Goal: Information Seeking & Learning: Learn about a topic

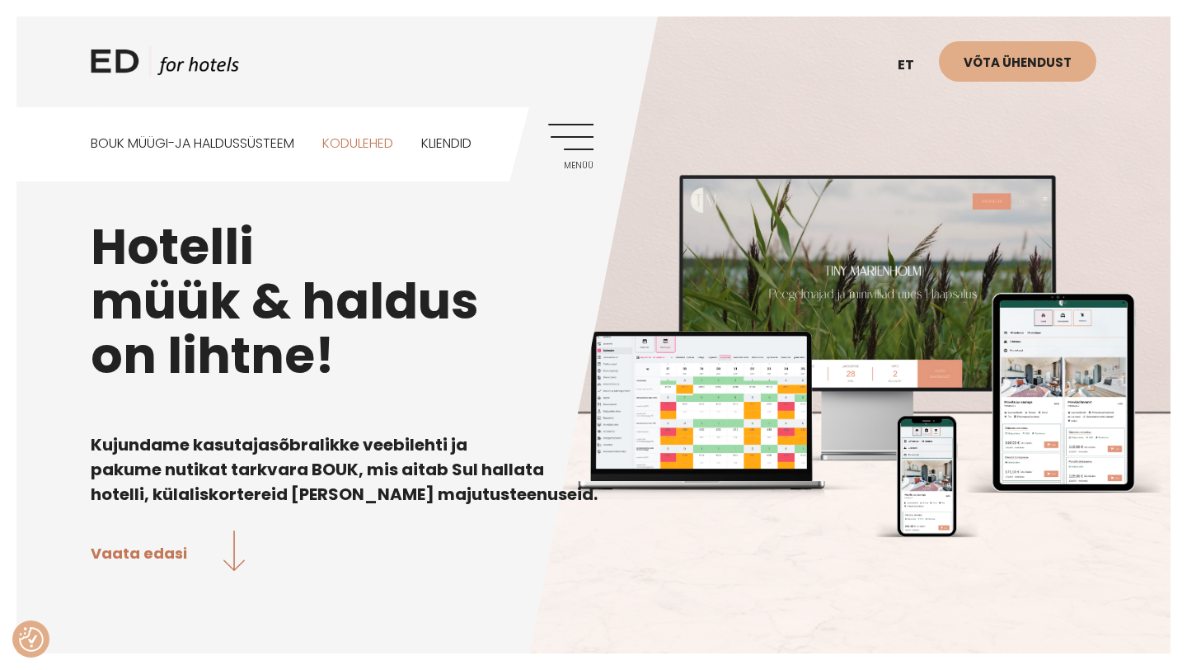
click at [385, 144] on link "Kodulehed" at bounding box center [357, 143] width 71 height 73
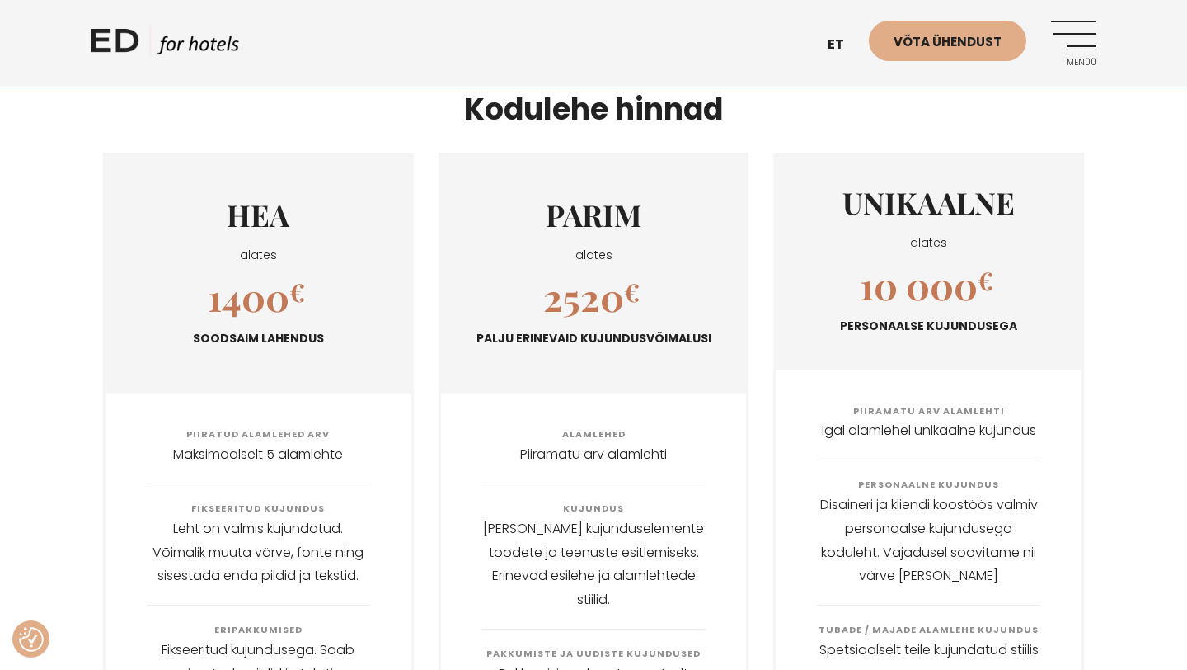
scroll to position [1827, 0]
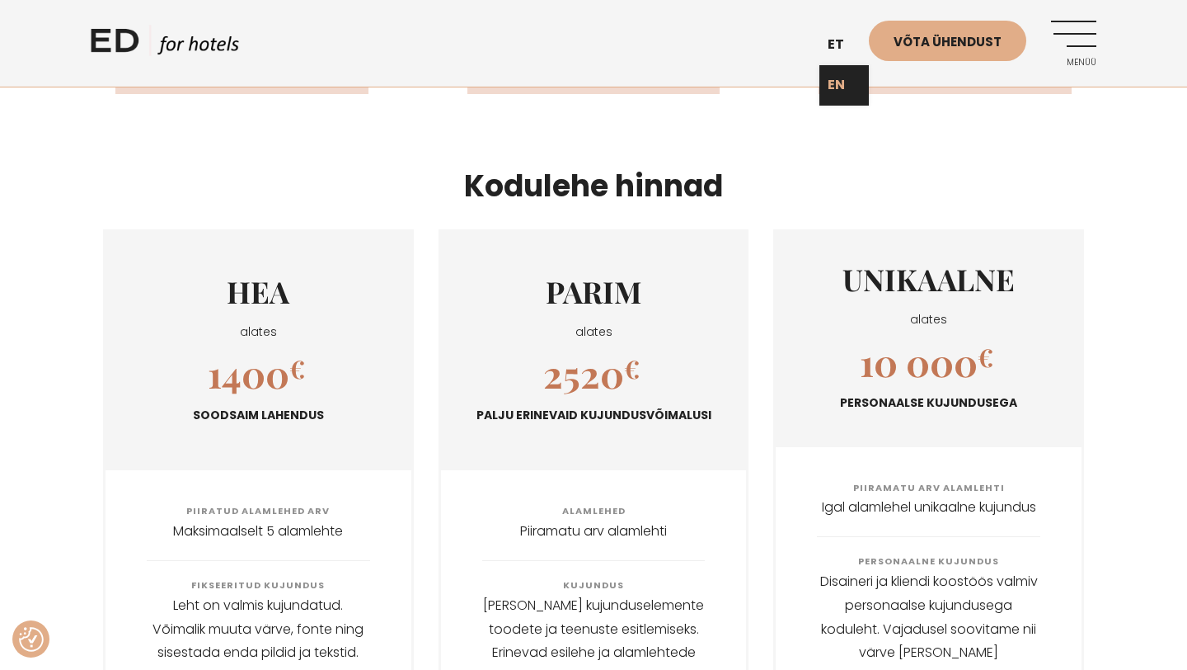
click at [844, 79] on link "EN" at bounding box center [844, 85] width 49 height 40
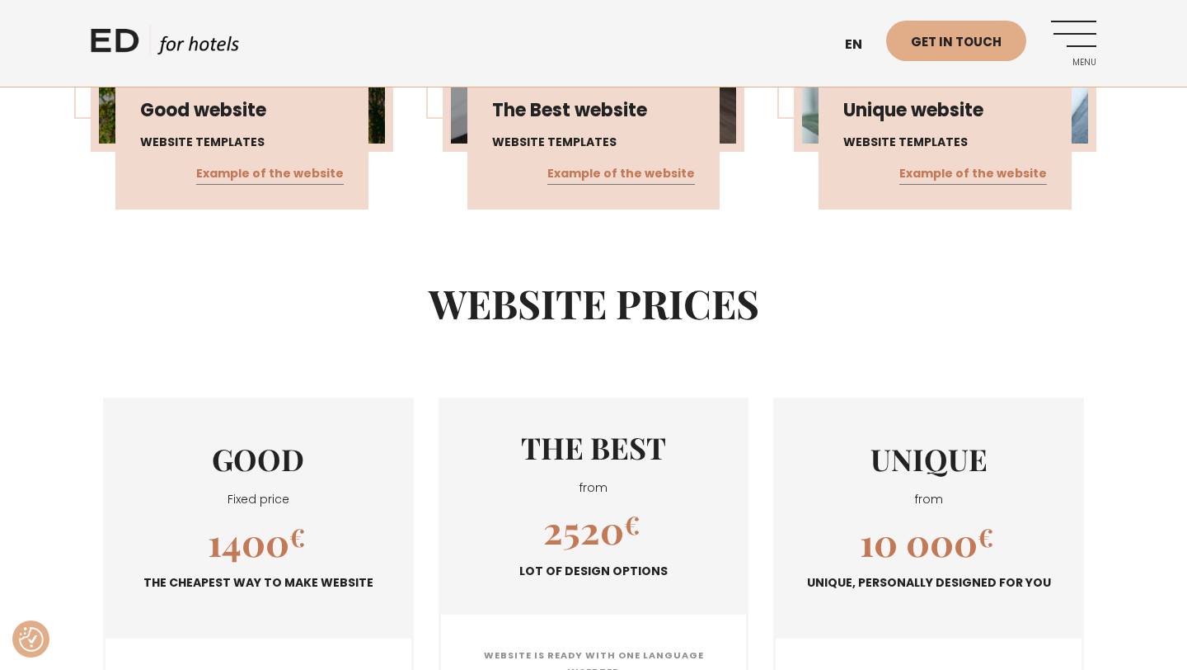
scroll to position [1336, 0]
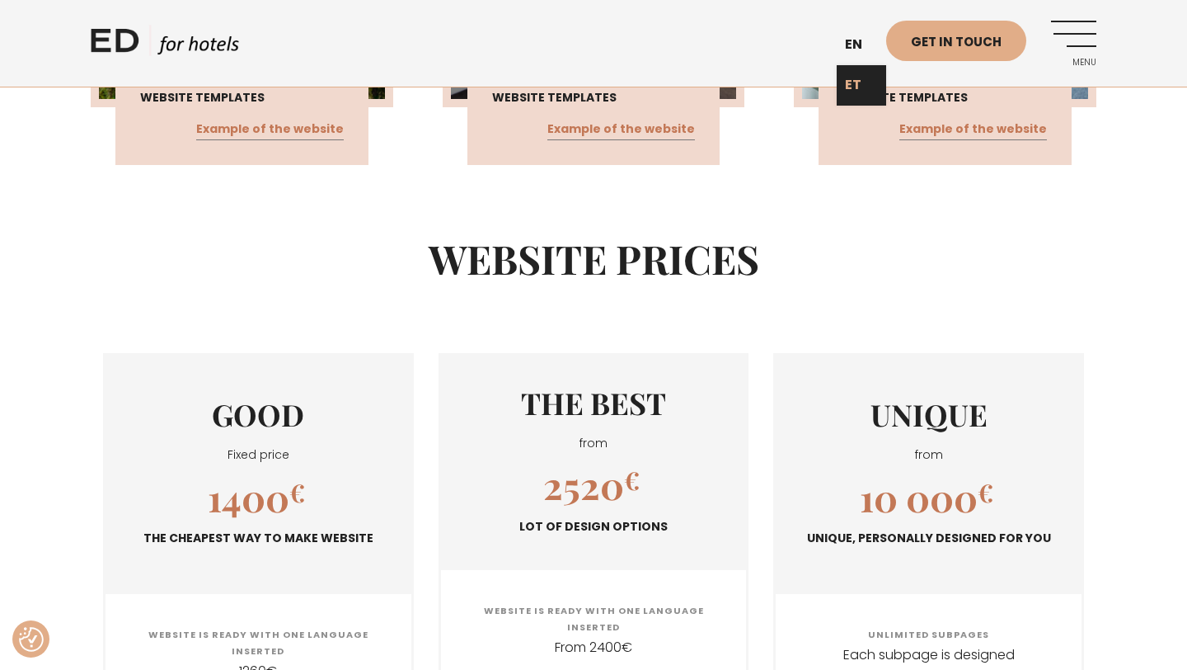
click at [858, 79] on link "ET" at bounding box center [861, 85] width 49 height 40
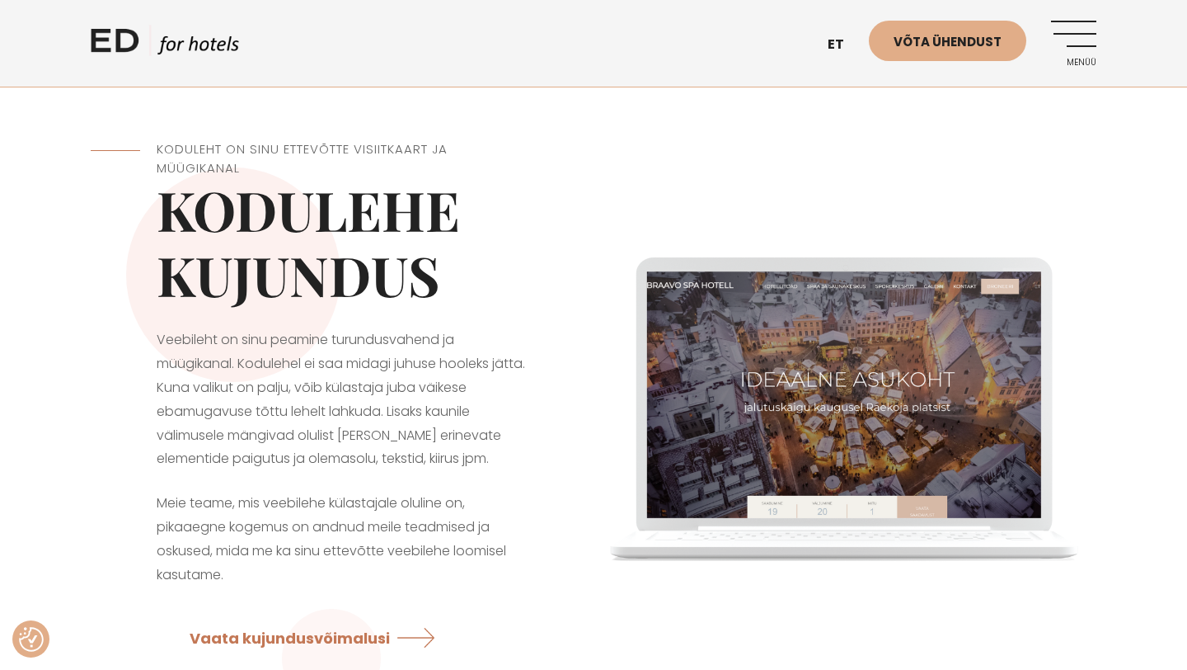
click at [1082, 49] on link "Menüü" at bounding box center [1073, 43] width 45 height 45
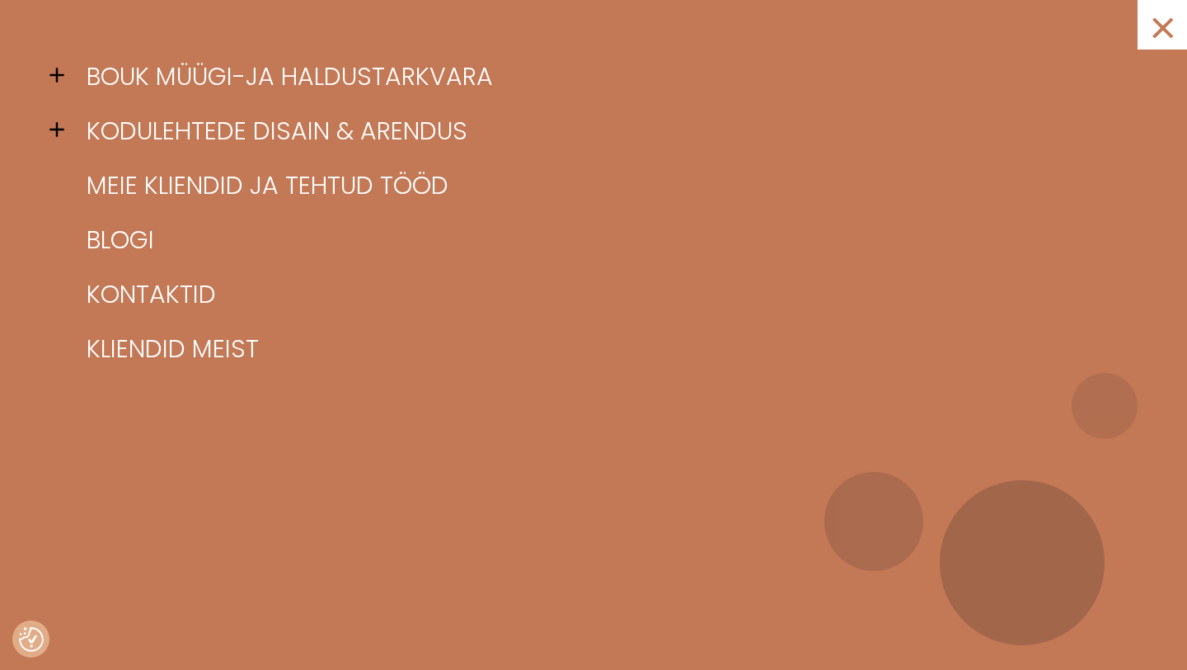
click at [61, 78] on span at bounding box center [61, 75] width 25 height 25
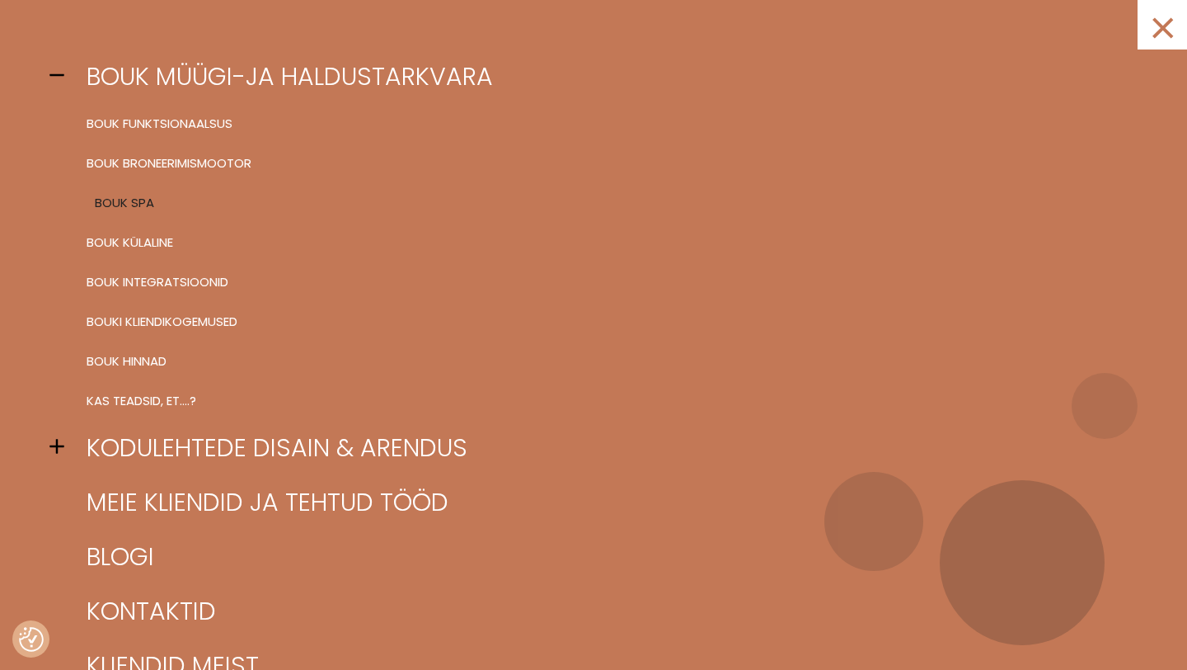
click at [128, 200] on link "BOUK SPA" at bounding box center [614, 203] width 1064 height 40
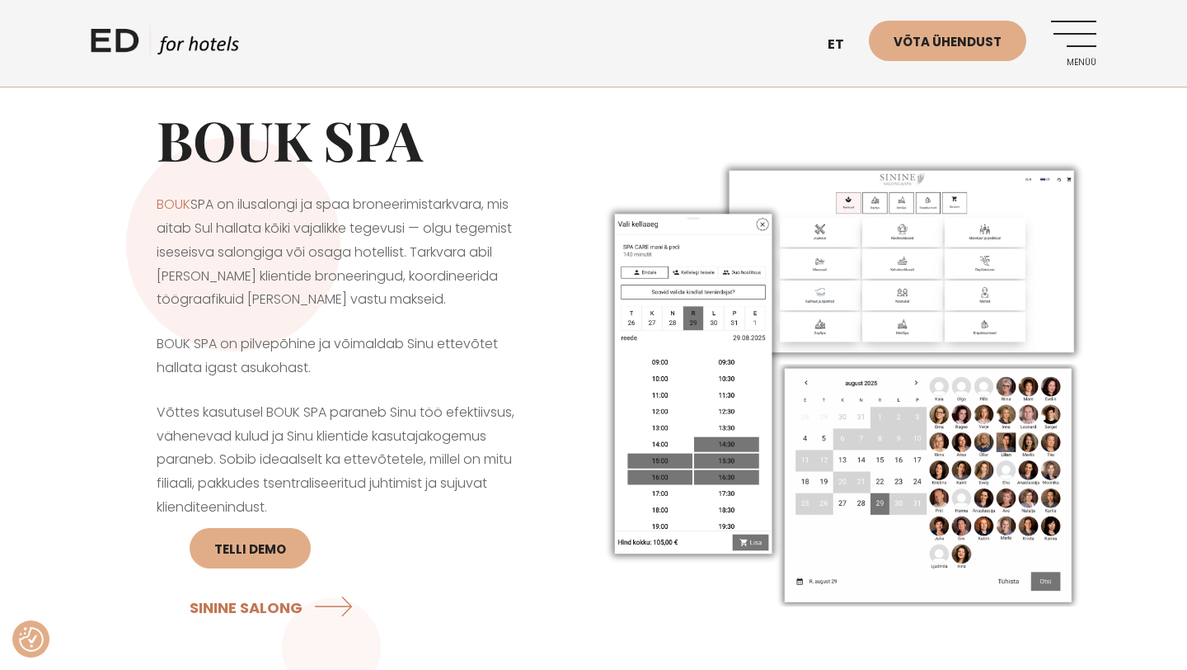
click at [1080, 37] on link "Menüü" at bounding box center [1073, 43] width 45 height 45
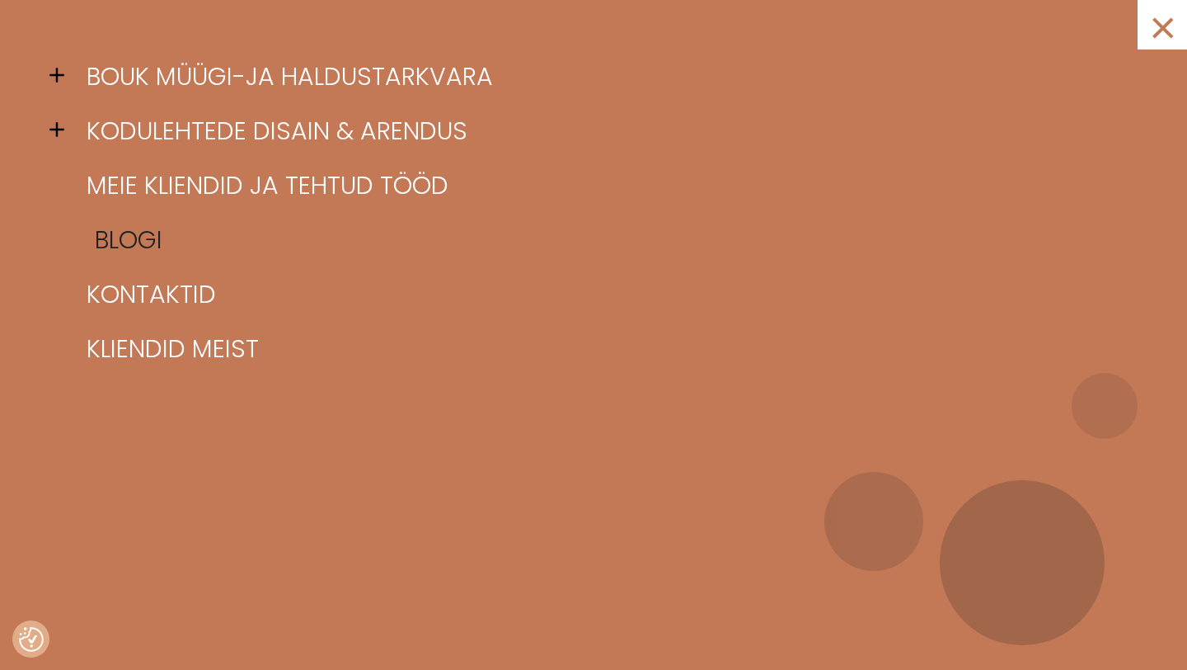
click at [104, 252] on link "Blogi" at bounding box center [614, 240] width 1064 height 54
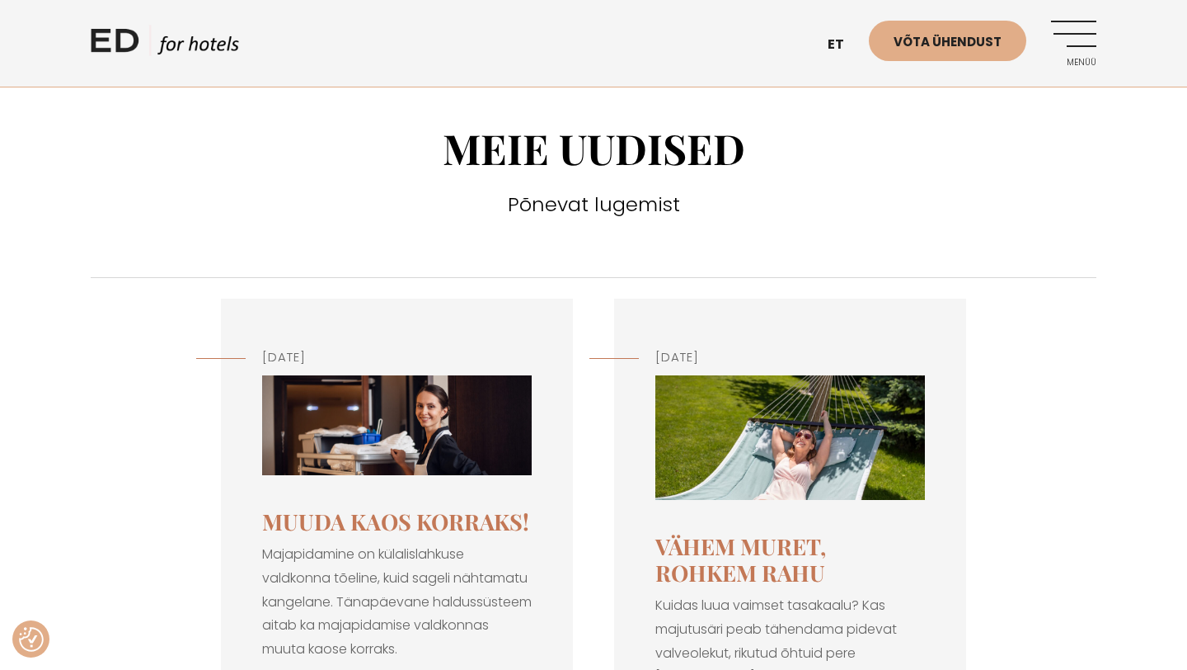
click at [369, 442] on img at bounding box center [397, 425] width 270 height 100
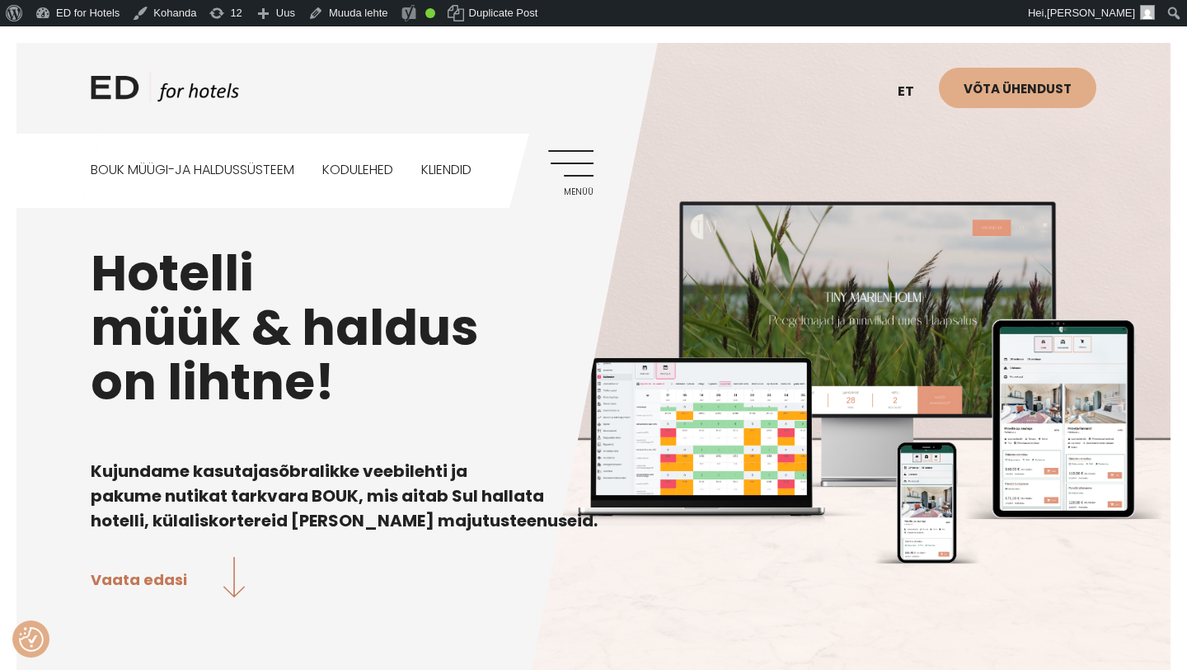
click at [578, 158] on link "Menüü" at bounding box center [570, 172] width 45 height 45
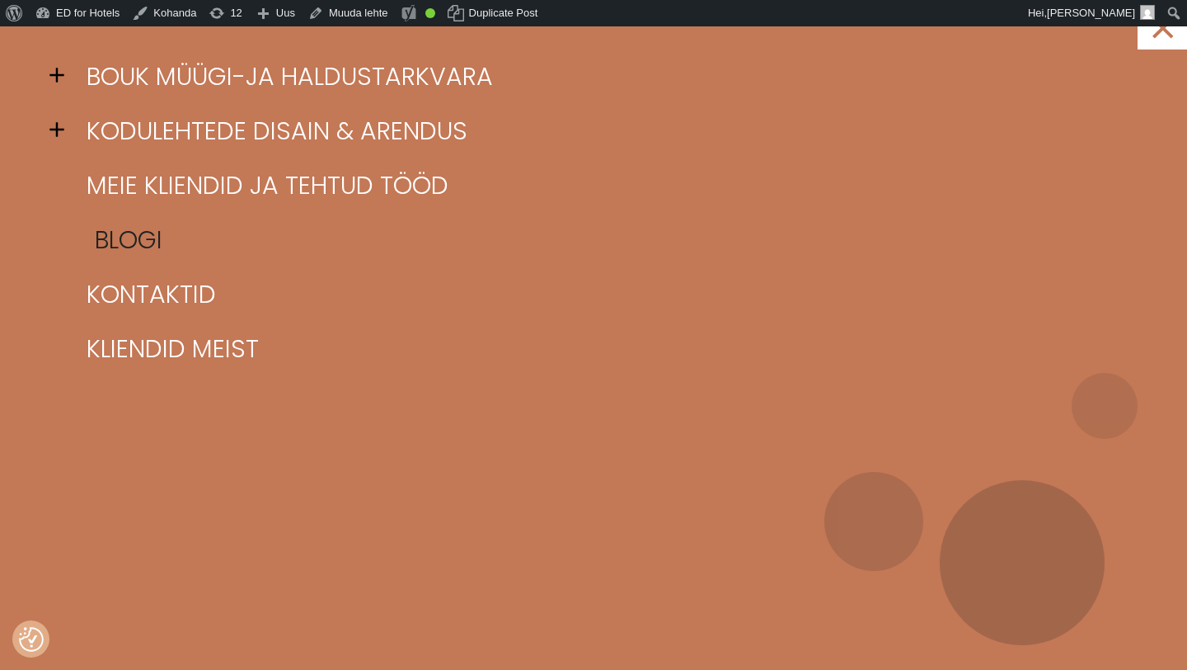
click at [139, 242] on link "Blogi" at bounding box center [614, 240] width 1064 height 54
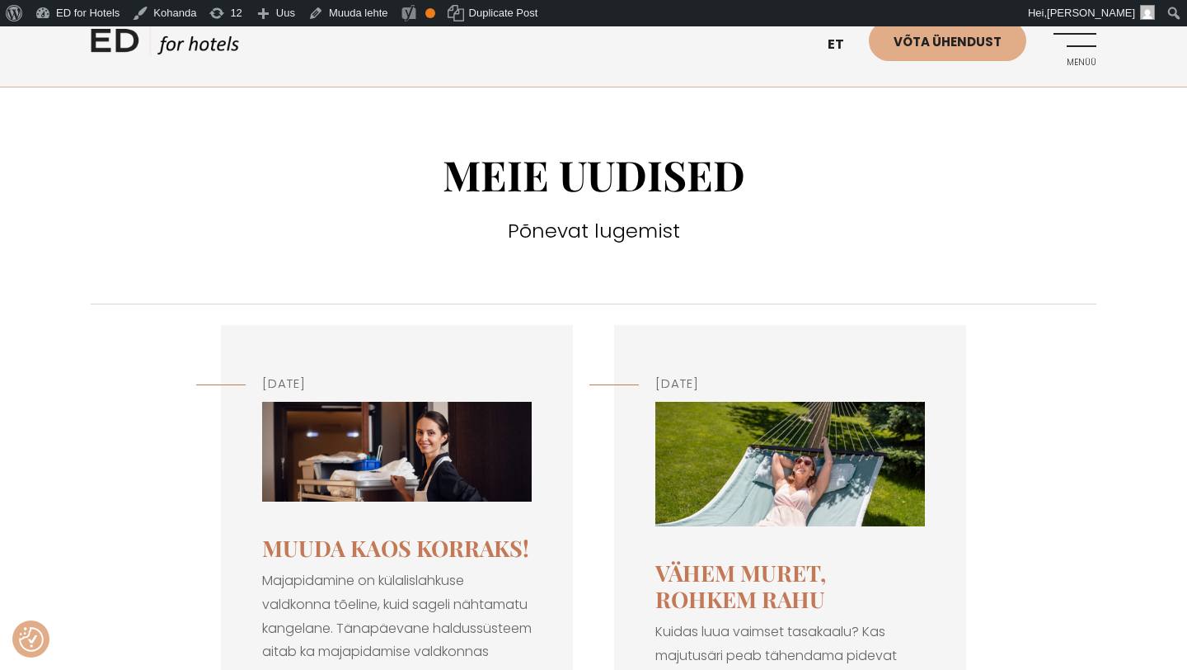
click at [436, 473] on img at bounding box center [397, 452] width 270 height 100
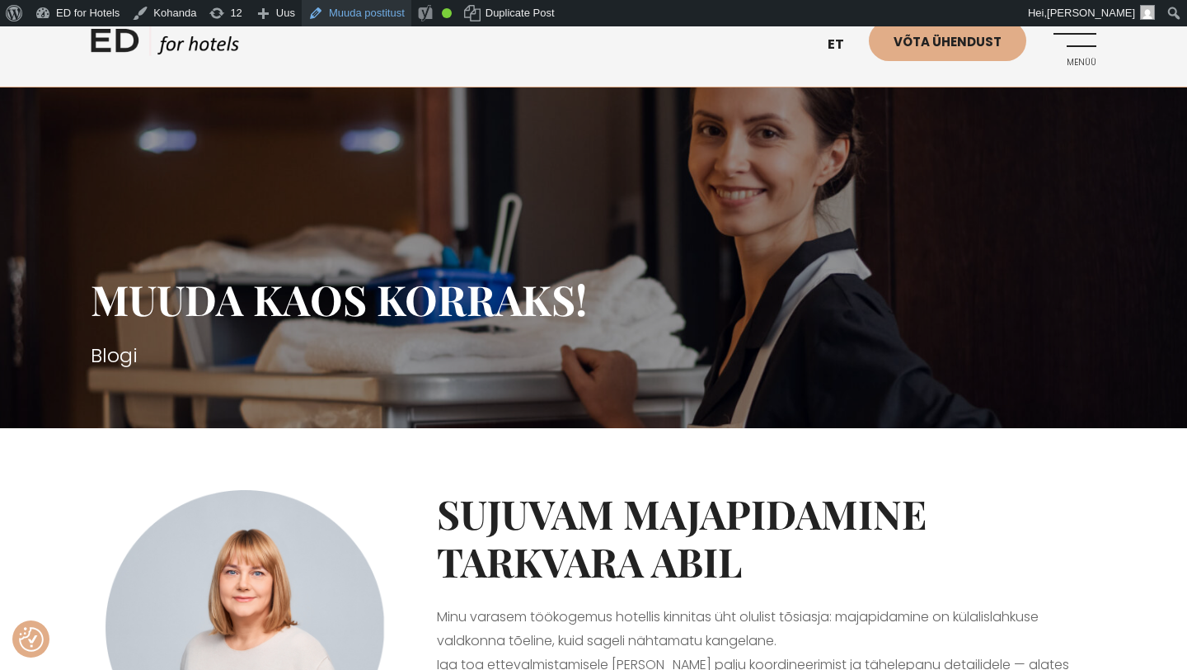
click at [376, 18] on link "Muuda postitust" at bounding box center [357, 13] width 110 height 26
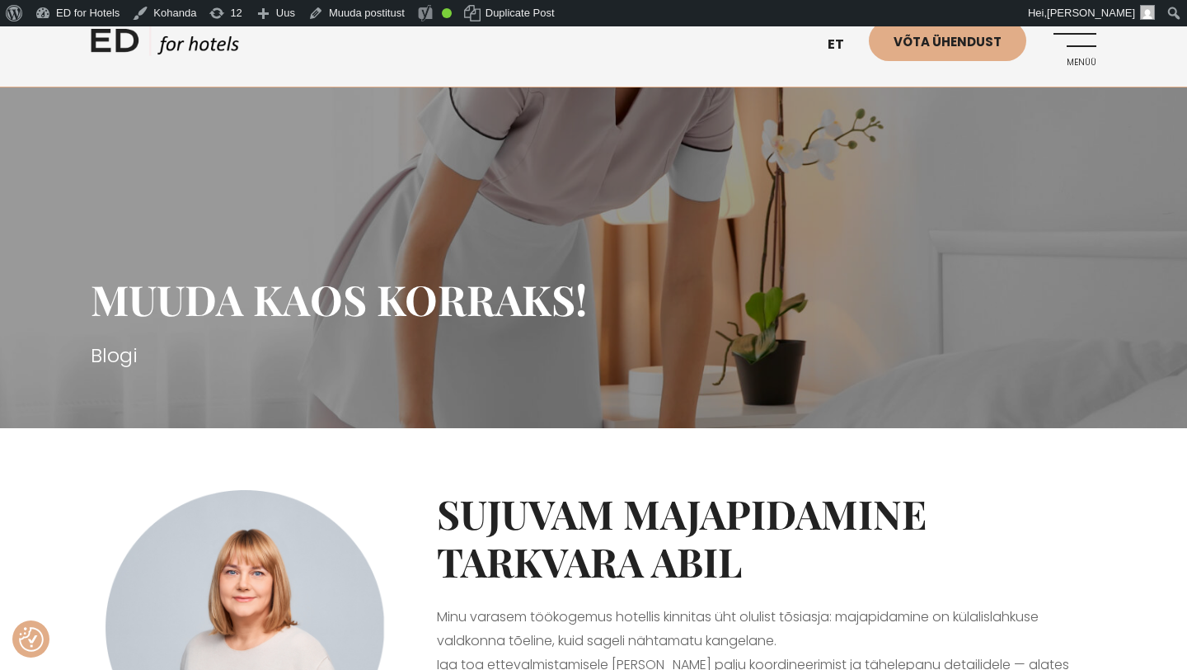
click at [1085, 36] on link "Menüü" at bounding box center [1073, 43] width 45 height 45
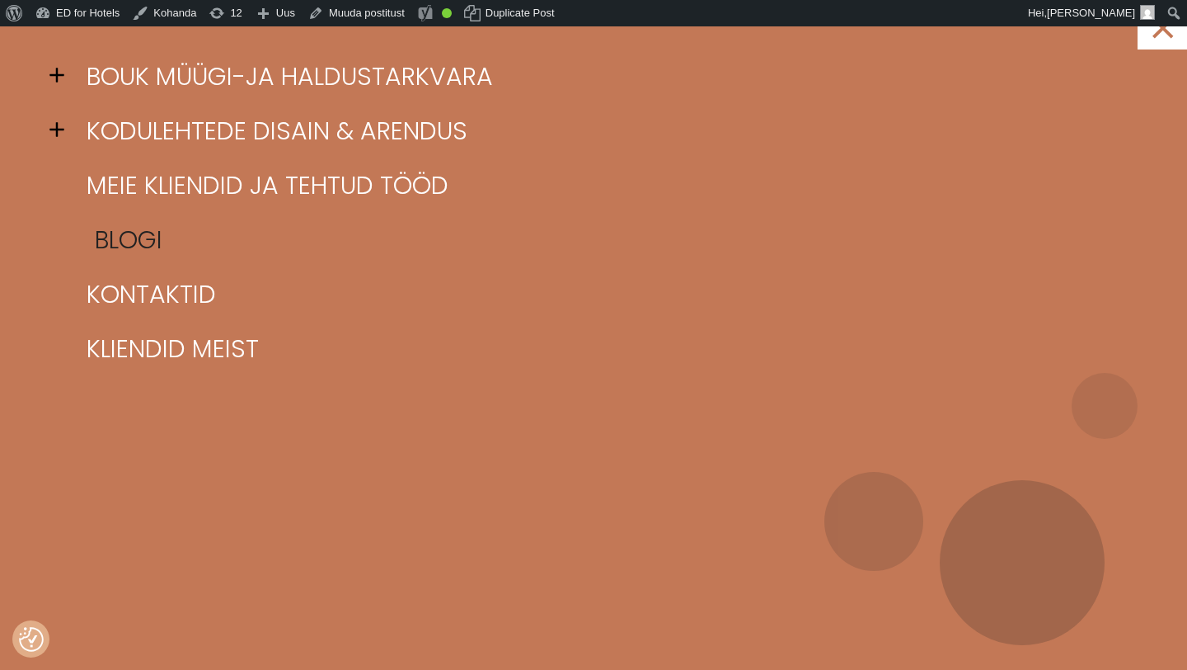
click at [176, 241] on link "Blogi" at bounding box center [614, 240] width 1064 height 54
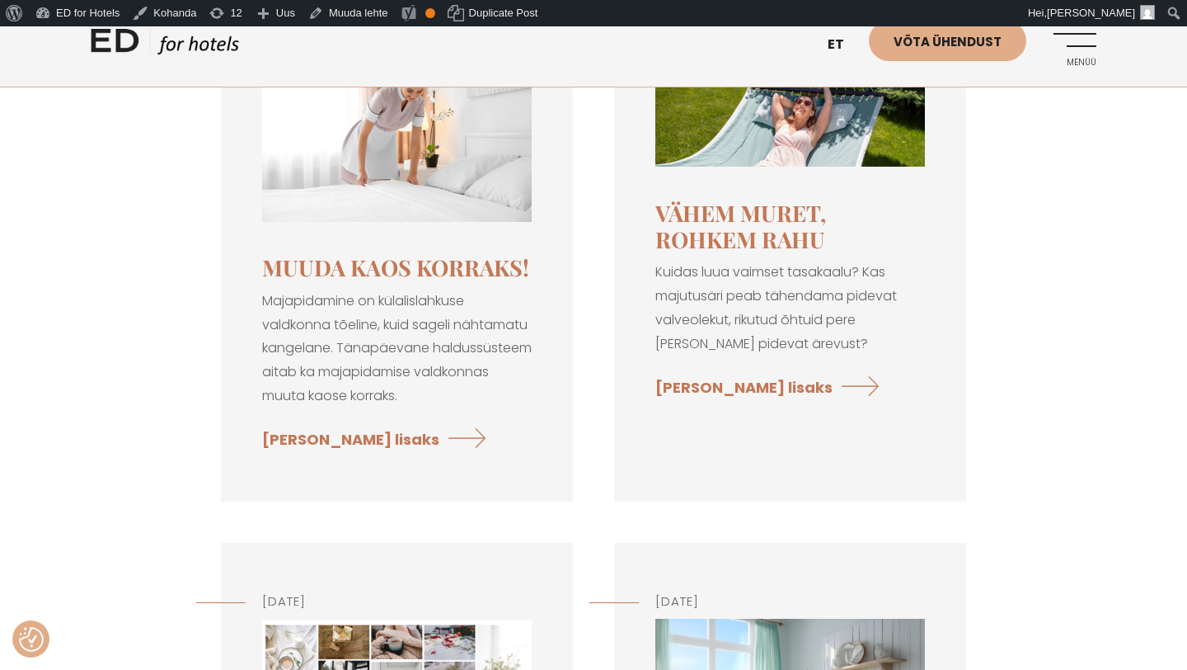
scroll to position [197, 0]
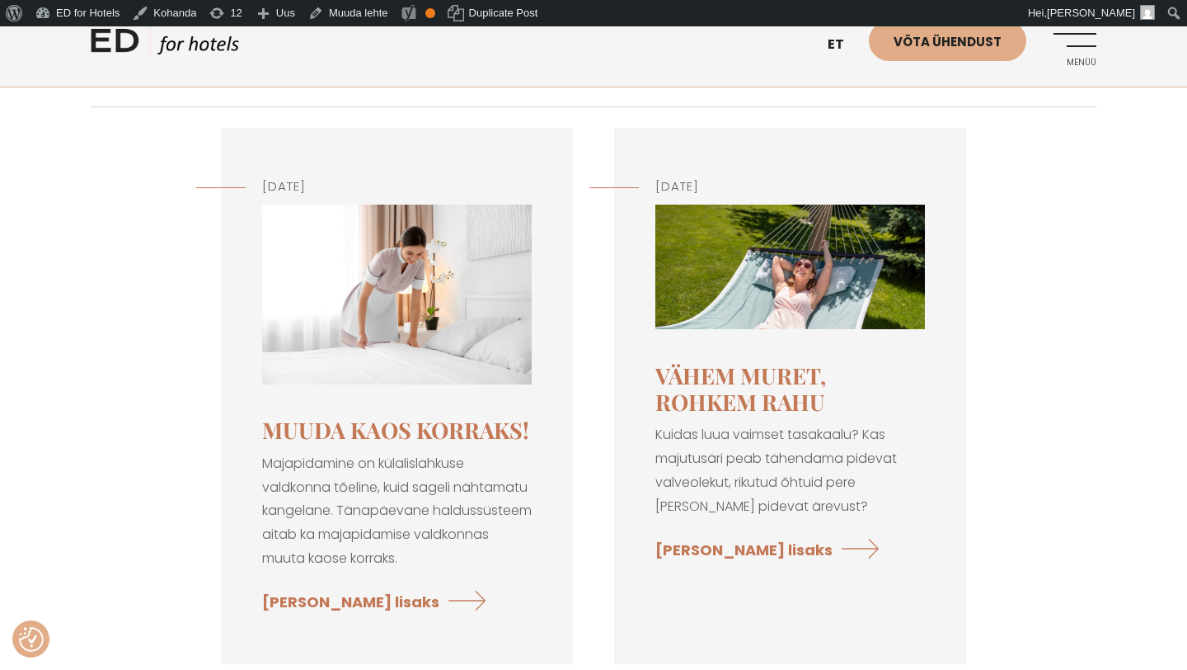
click at [395, 329] on img at bounding box center [397, 295] width 270 height 180
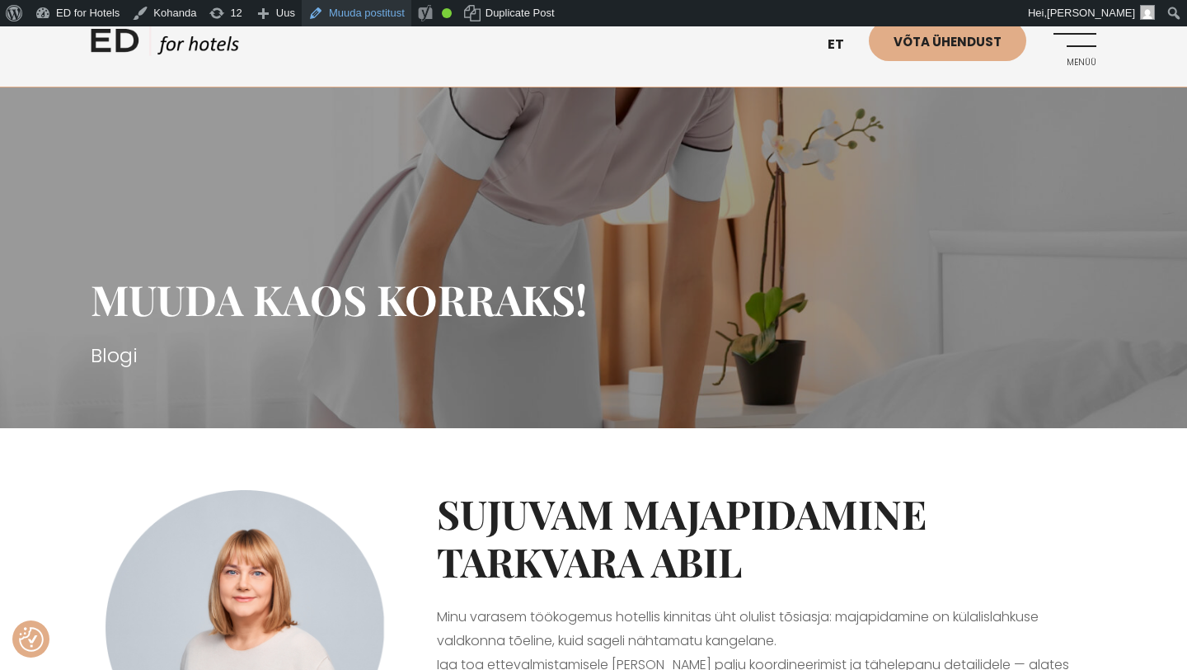
click at [378, 13] on link "Muuda postitust" at bounding box center [357, 13] width 110 height 26
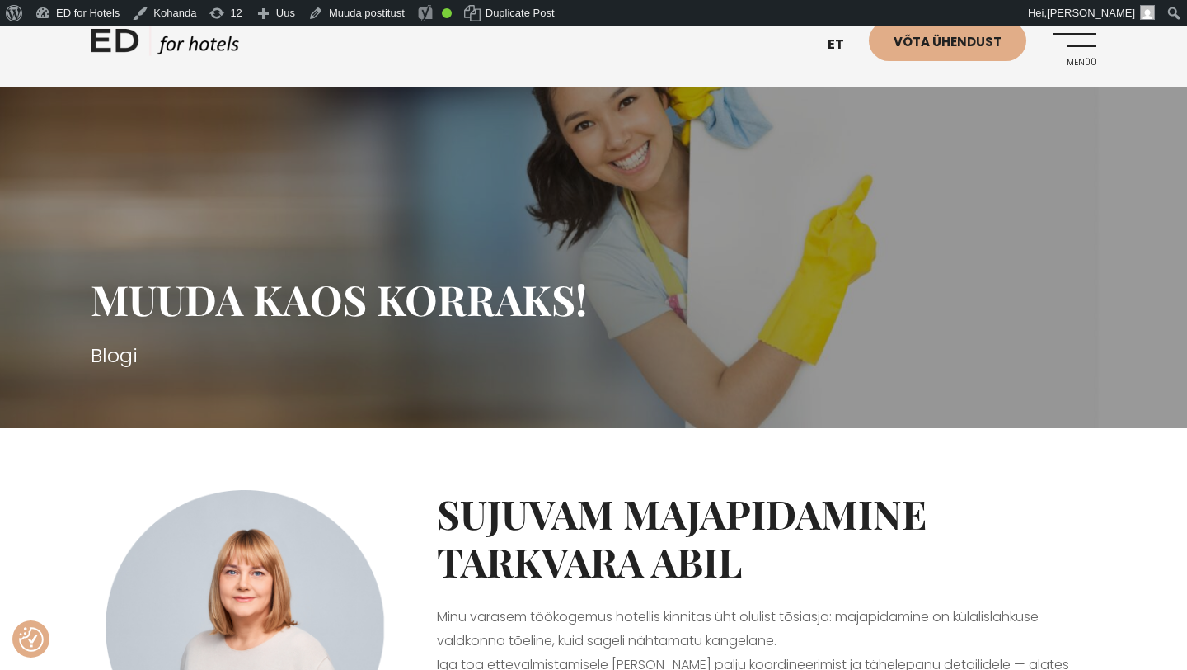
click at [1070, 40] on link "Menüü" at bounding box center [1073, 43] width 45 height 45
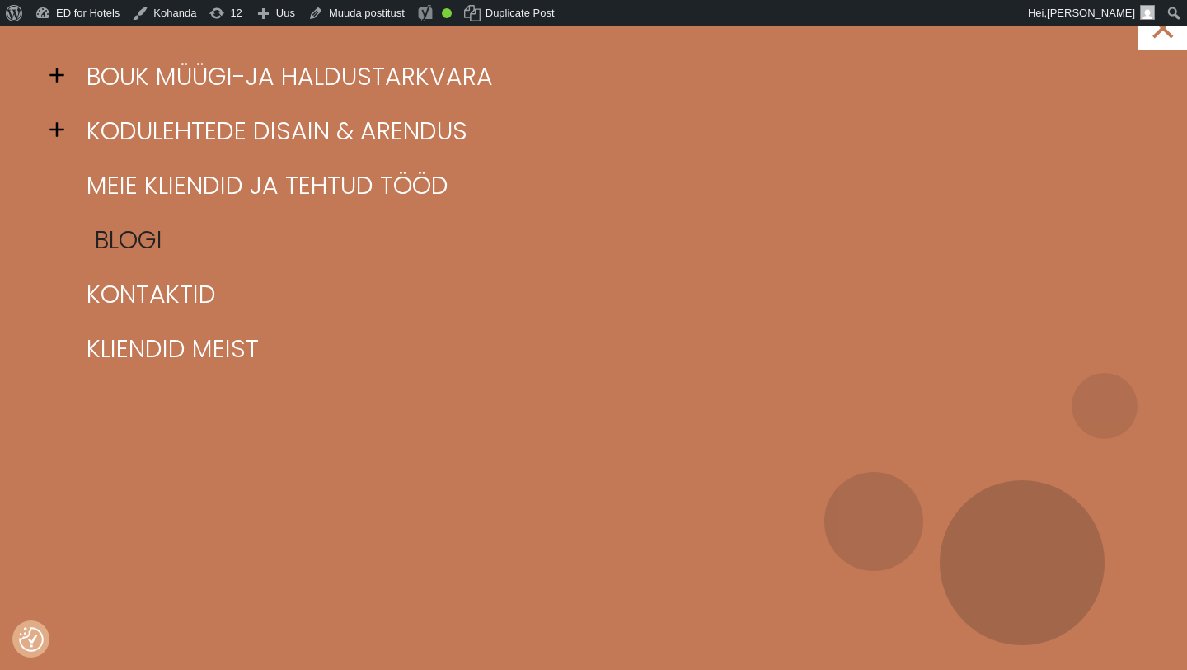
click at [126, 245] on link "Blogi" at bounding box center [614, 240] width 1064 height 54
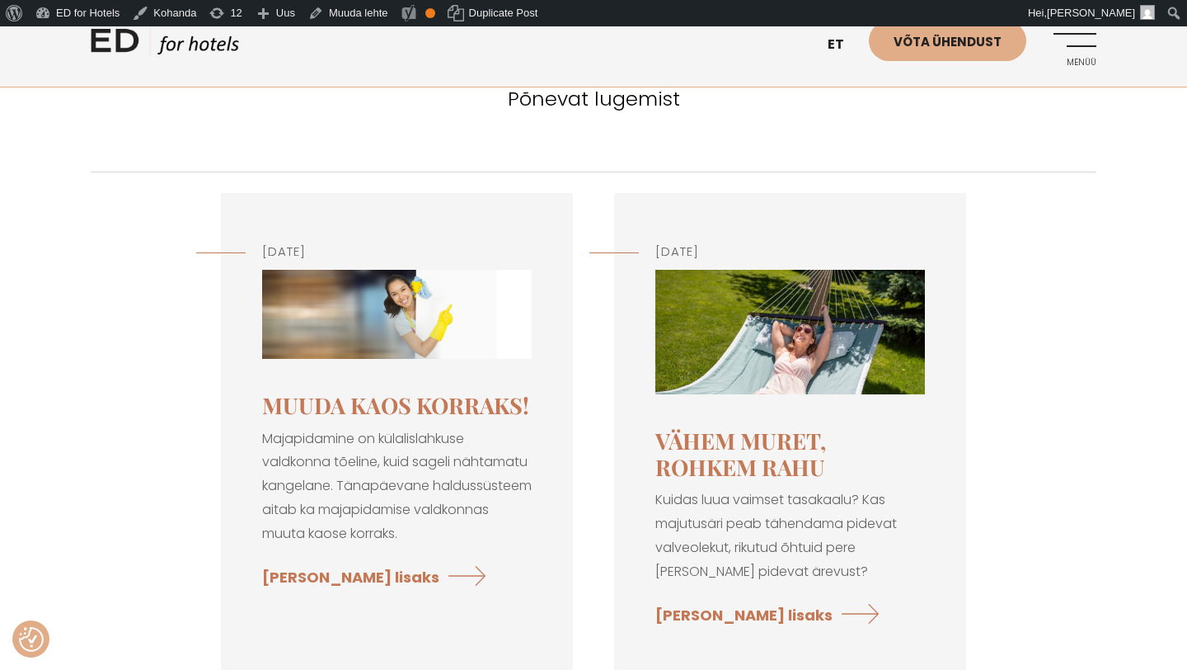
scroll to position [140, 0]
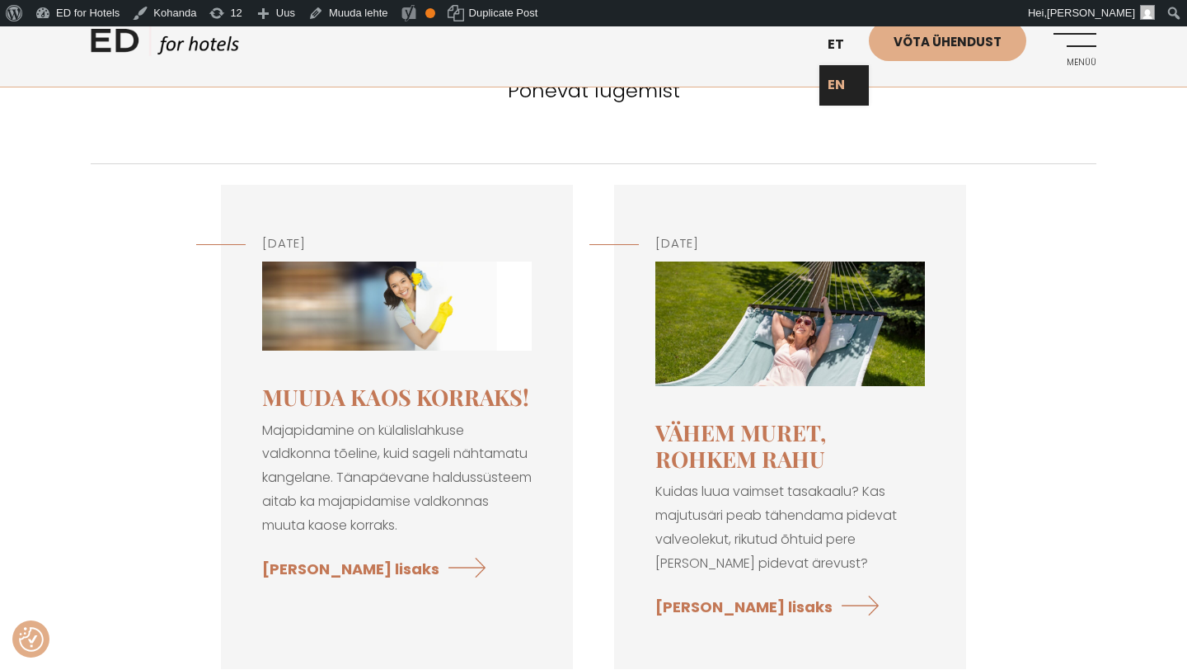
click at [837, 92] on link "EN" at bounding box center [844, 85] width 49 height 40
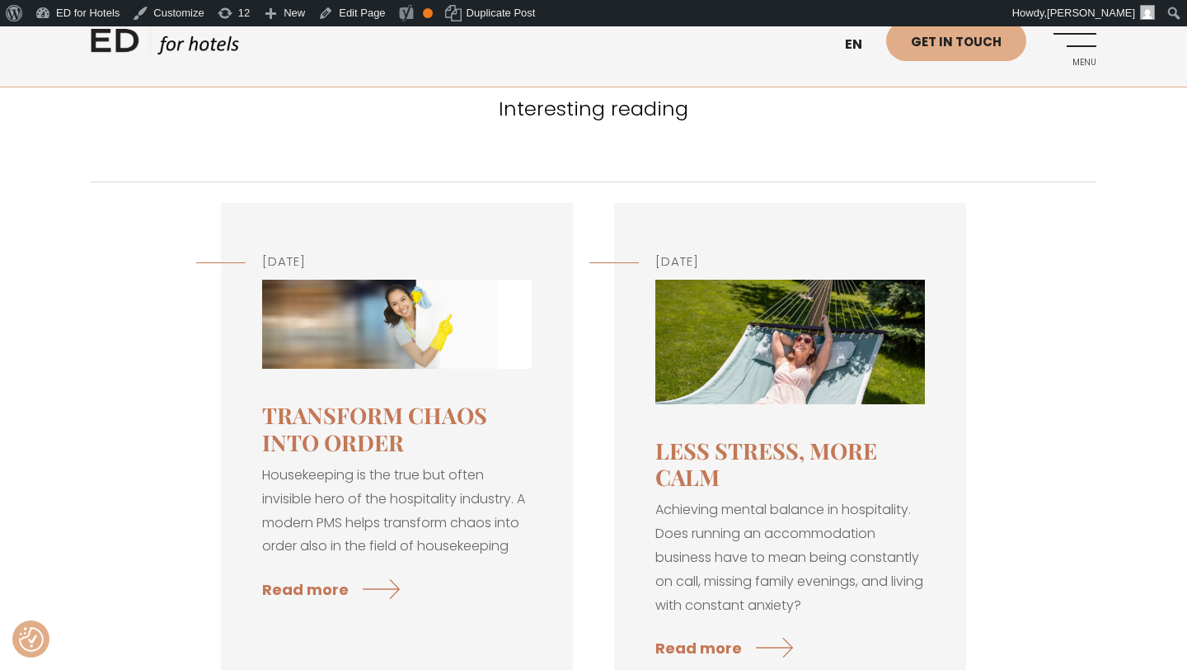
scroll to position [124, 0]
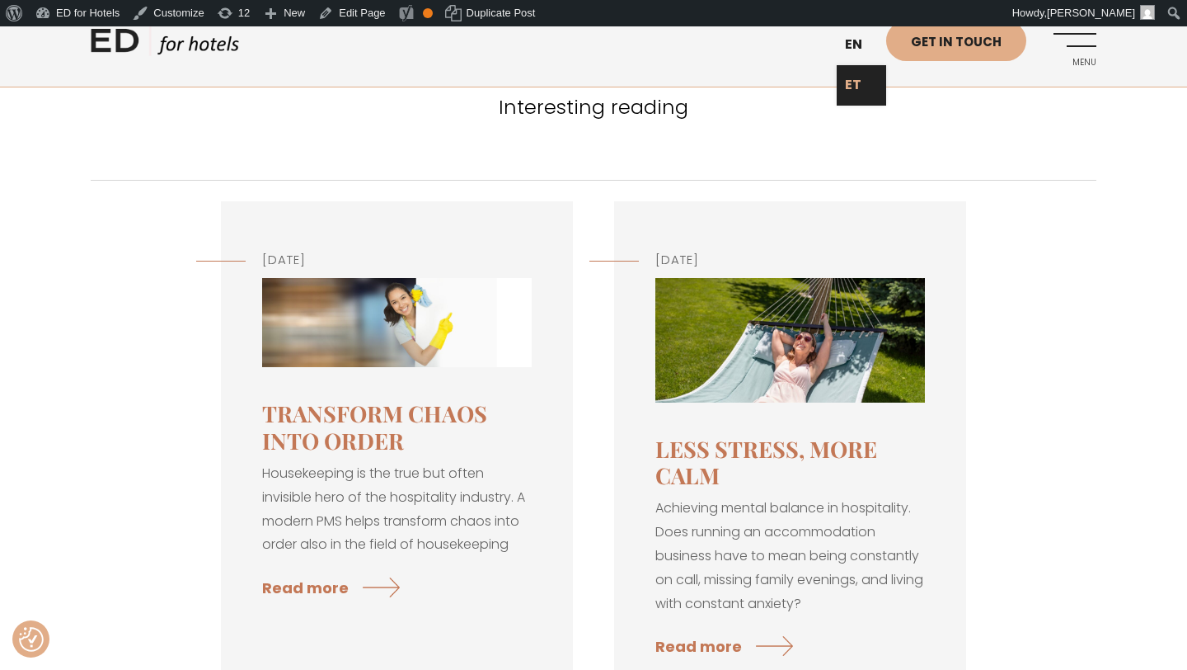
click at [857, 78] on link "ET" at bounding box center [861, 85] width 49 height 40
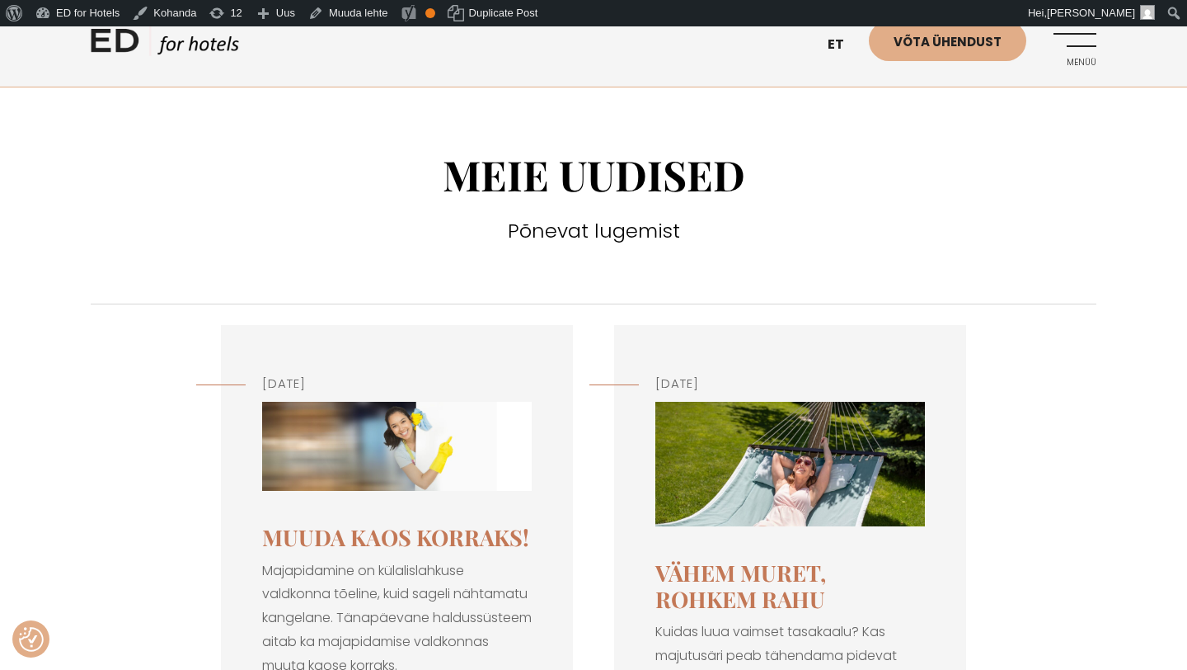
click at [386, 450] on img at bounding box center [397, 447] width 270 height 90
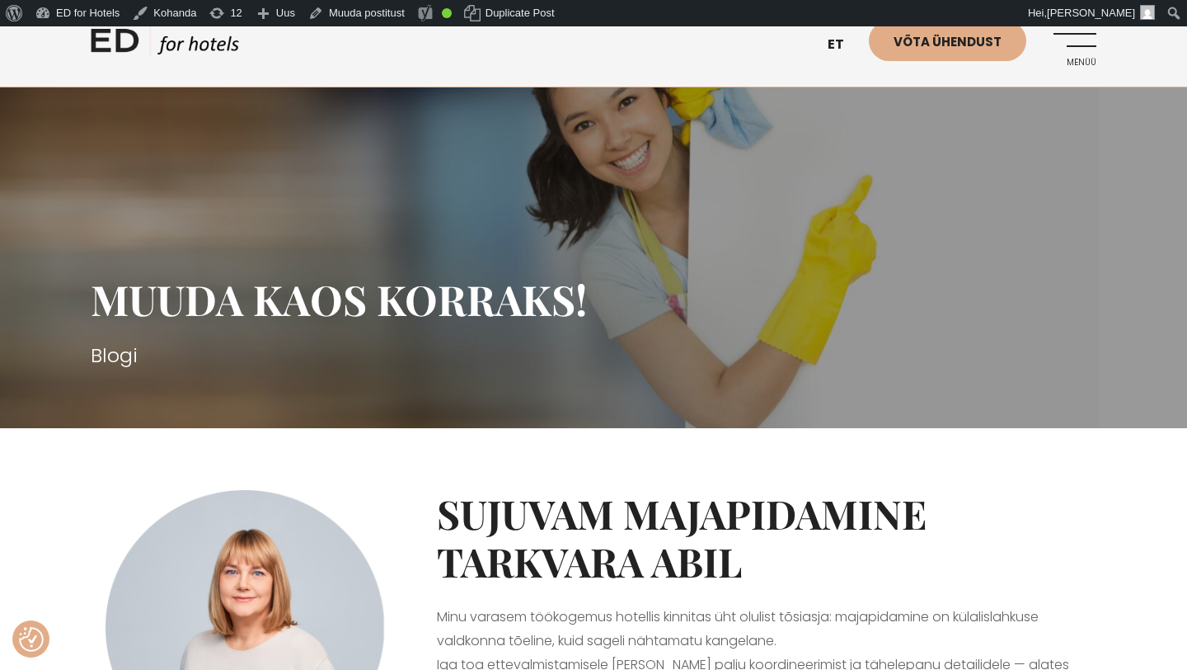
click at [1084, 40] on link "Menüü" at bounding box center [1073, 43] width 45 height 45
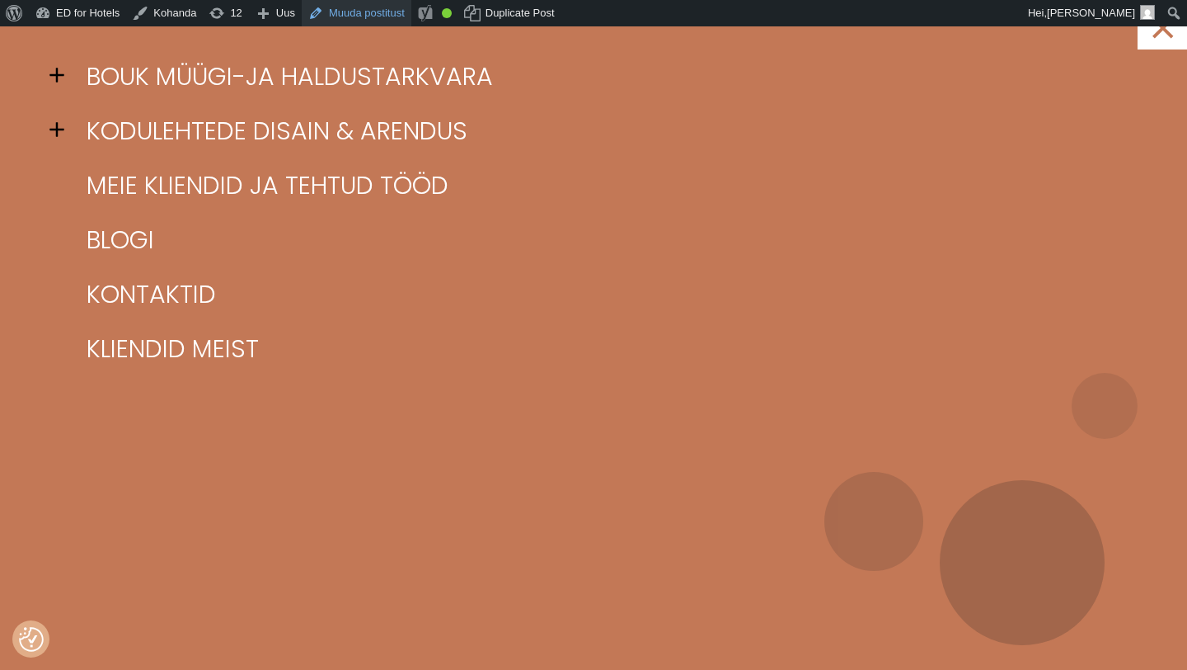
click at [362, 15] on link "Muuda postitust" at bounding box center [357, 13] width 110 height 26
